Goal: Transaction & Acquisition: Purchase product/service

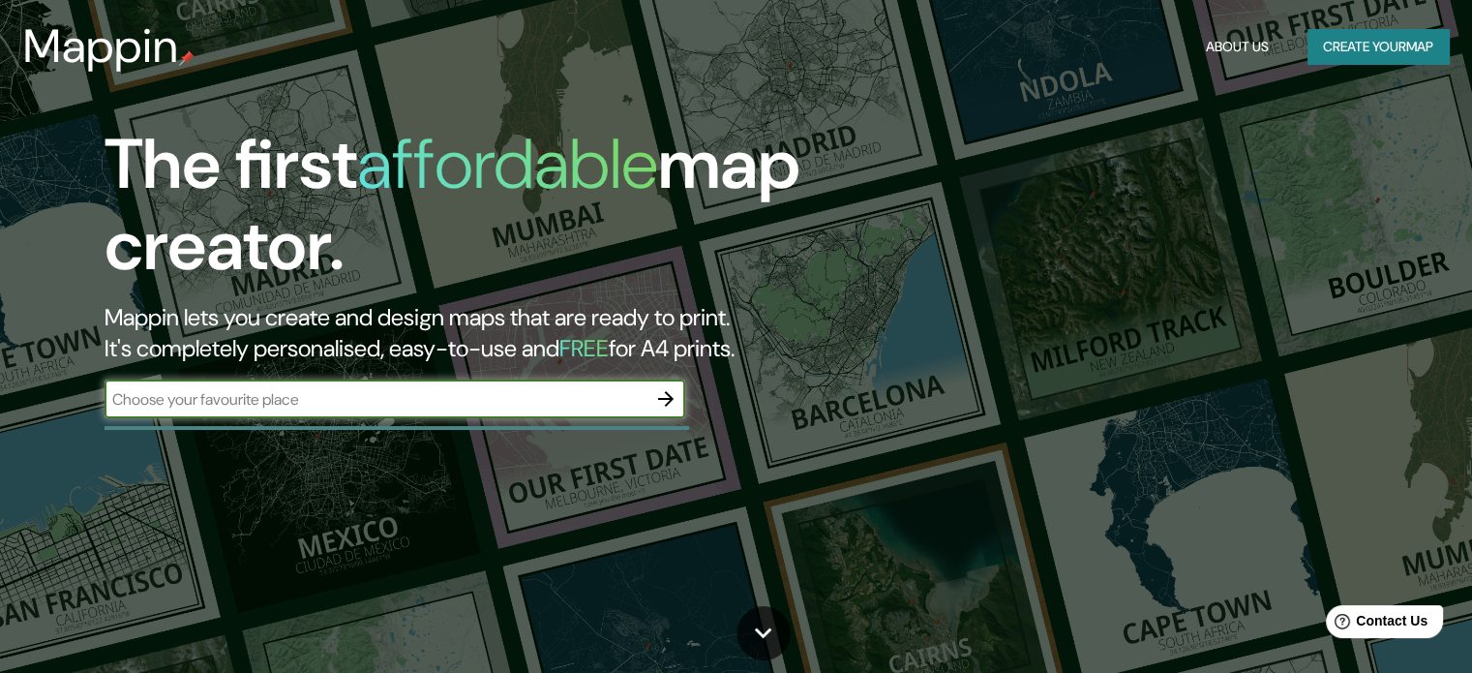
click at [1375, 45] on button "Create your map" at bounding box center [1378, 47] width 141 height 36
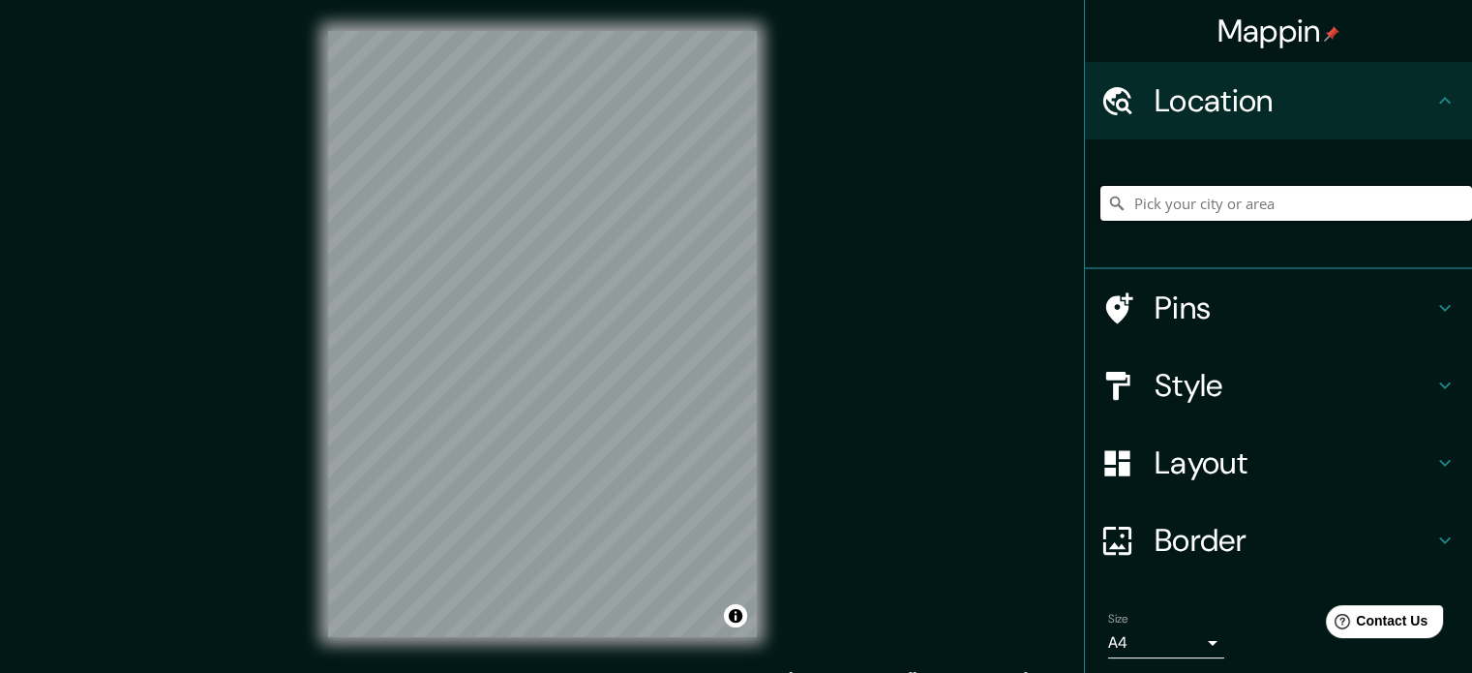
click at [1228, 198] on input "Pick your city or area" at bounding box center [1287, 203] width 372 height 35
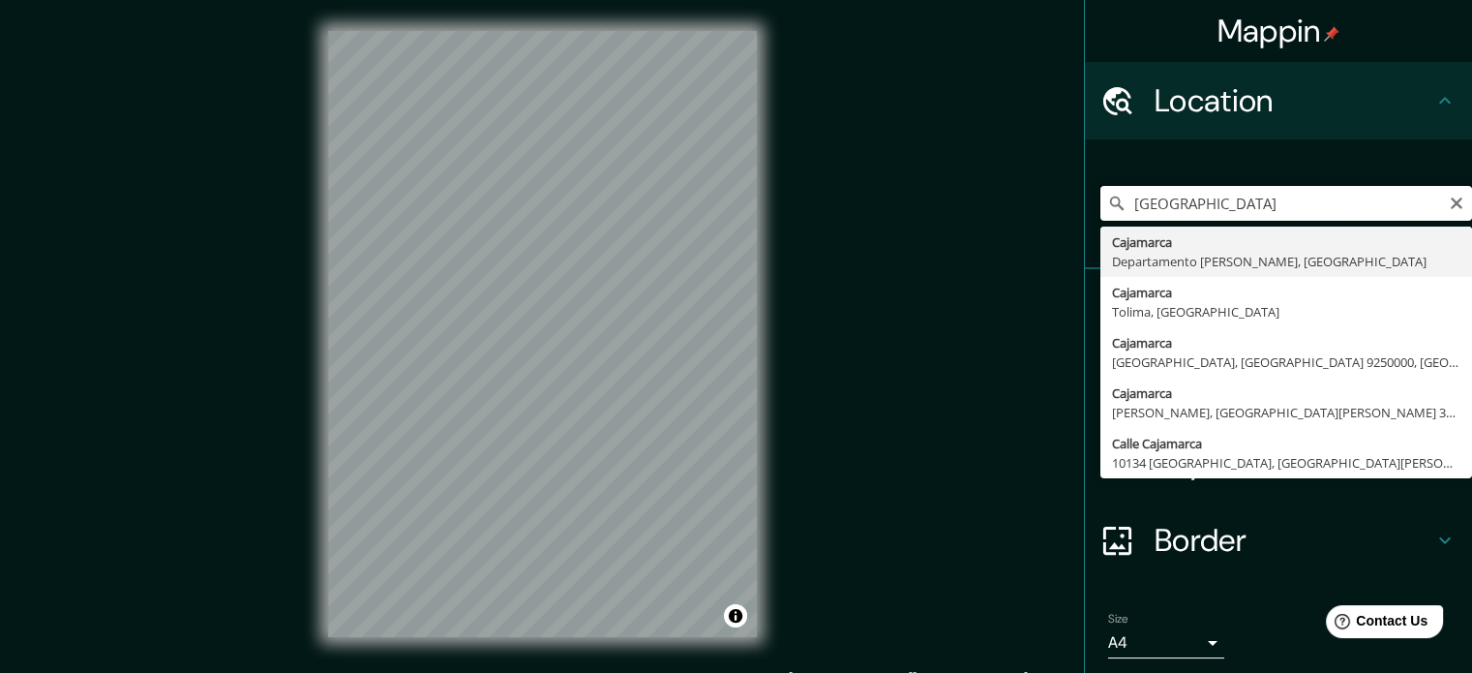
drag, startPoint x: 1208, startPoint y: 207, endPoint x: 1077, endPoint y: 204, distance: 131.7
click at [1085, 204] on div "[GEOGRAPHIC_DATA] Cajamarca [GEOGRAPHIC_DATA][PERSON_NAME], [GEOGRAPHIC_DATA] […" at bounding box center [1278, 204] width 387 height 130
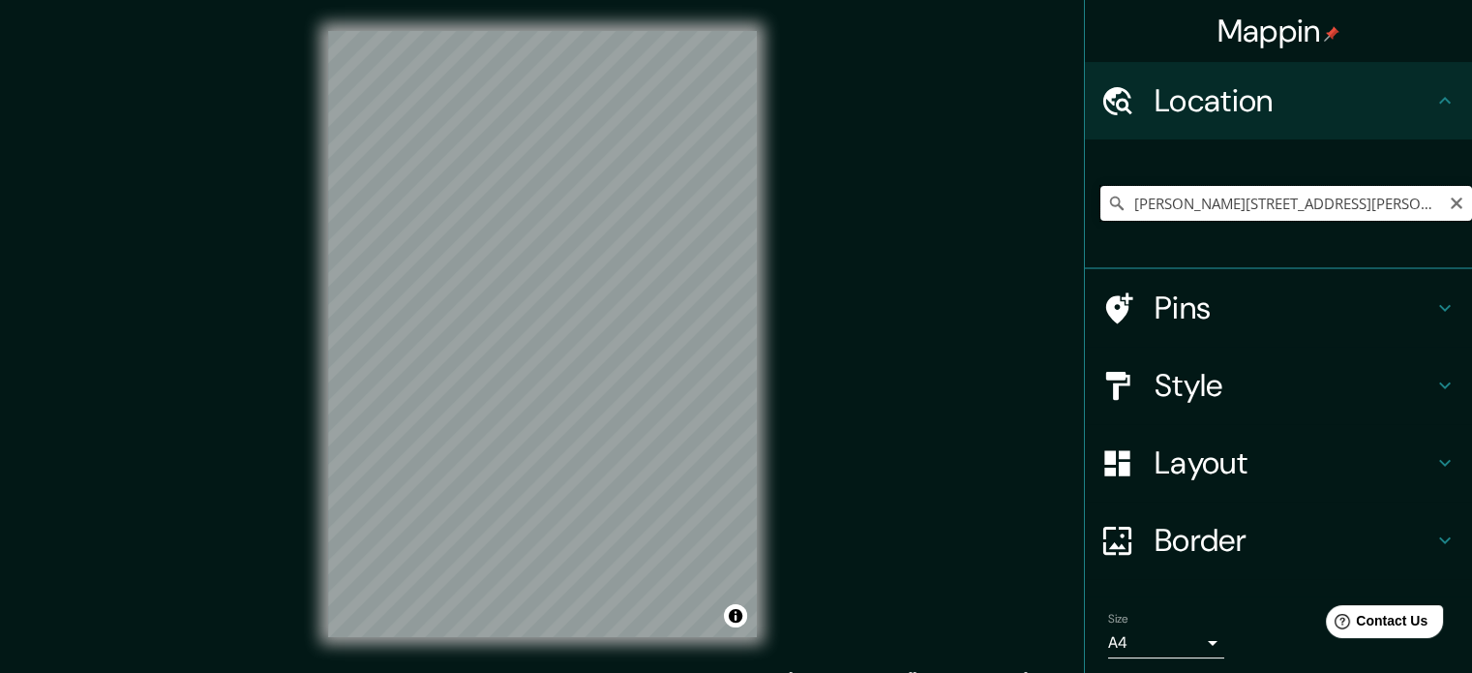
click at [1248, 205] on input "[PERSON_NAME][STREET_ADDRESS][PERSON_NAME][PERSON_NAME]" at bounding box center [1287, 203] width 372 height 35
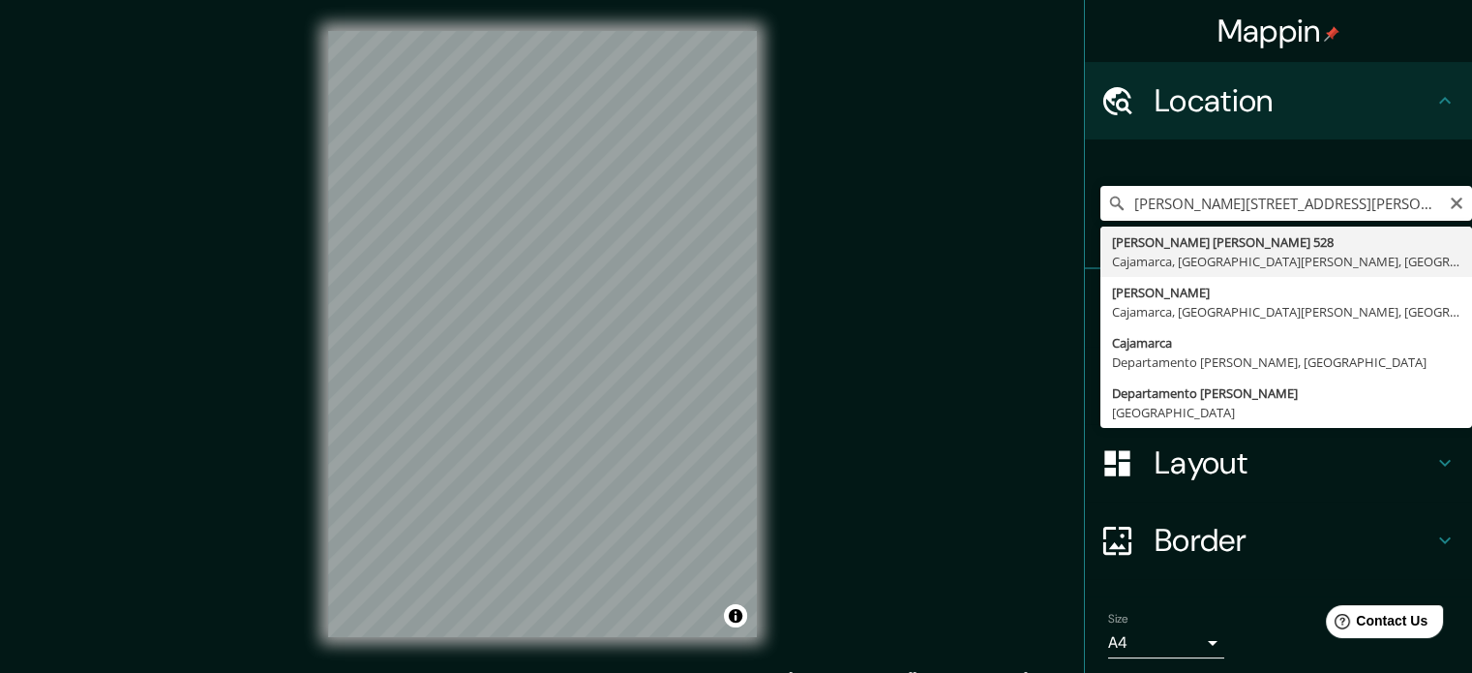
type input "[PERSON_NAME][STREET_ADDRESS][PERSON_NAME][PERSON_NAME]"
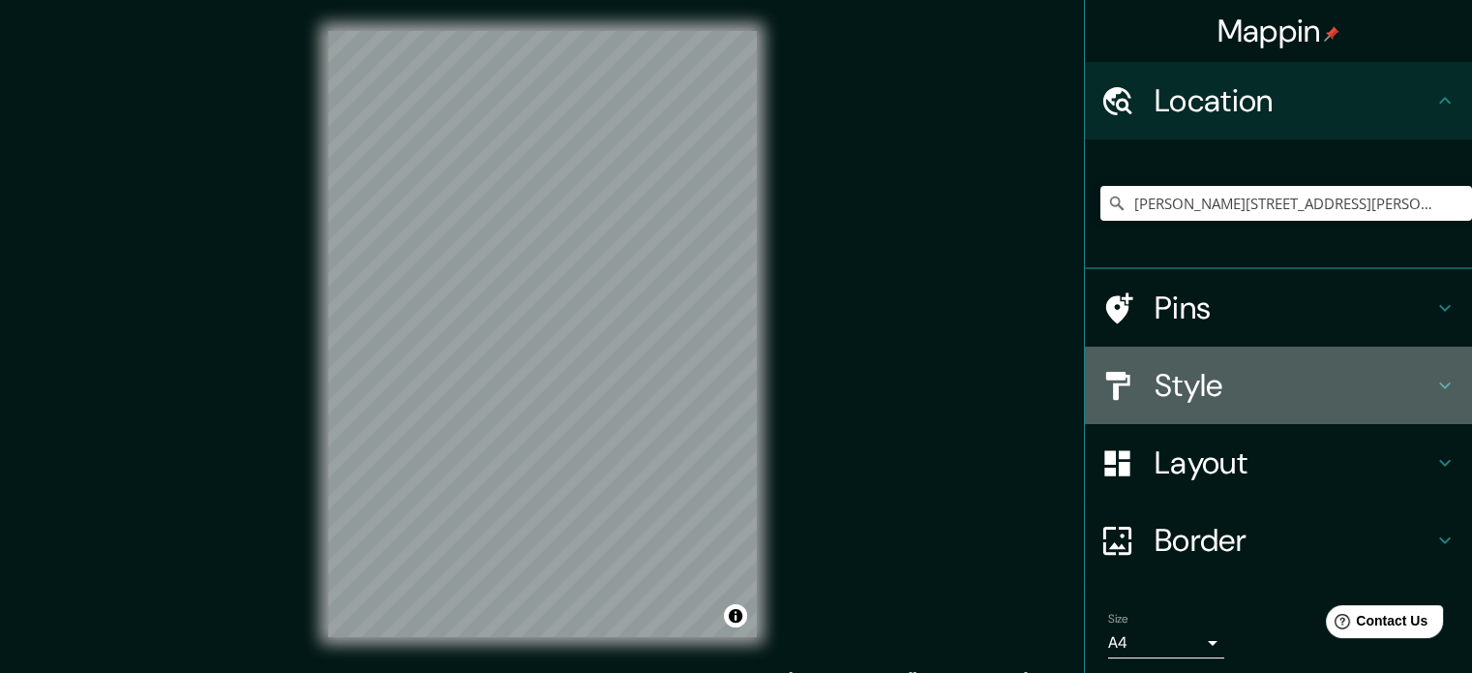
click at [1184, 386] on h4 "Style" at bounding box center [1294, 385] width 279 height 39
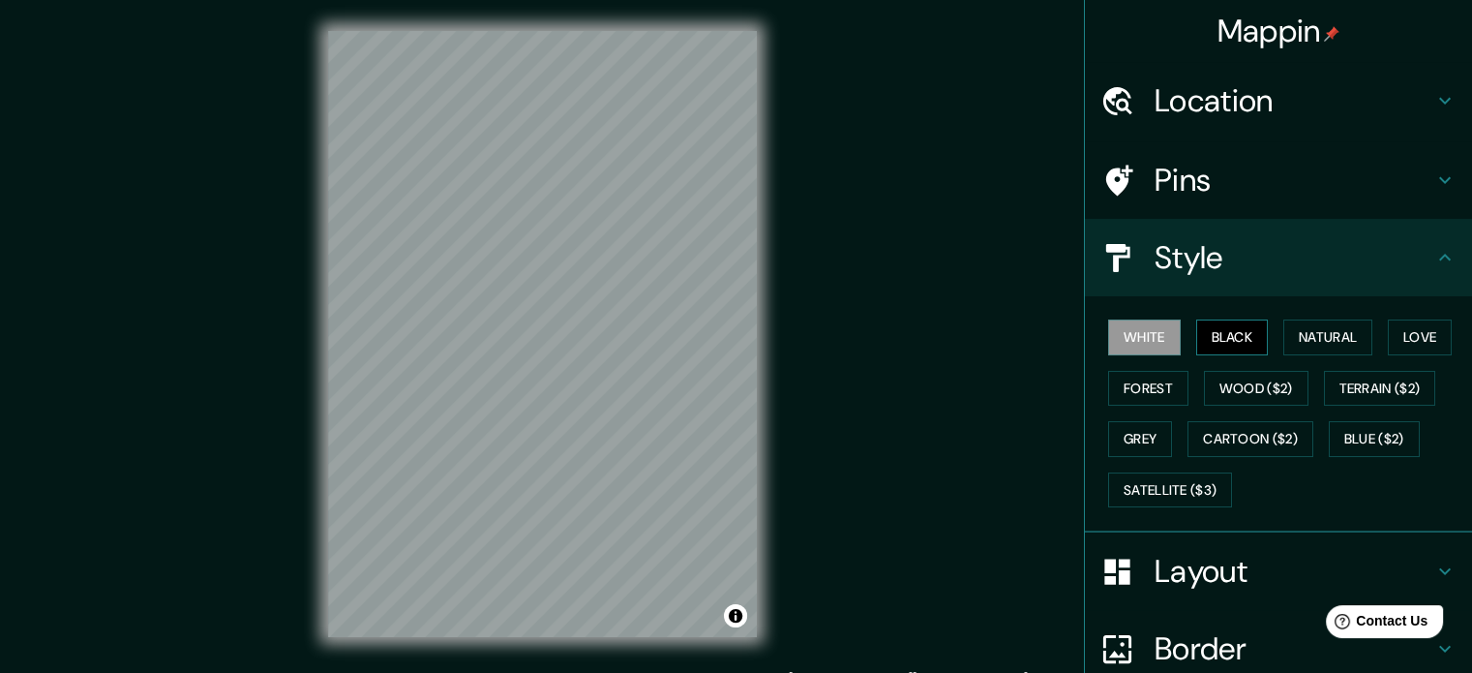
click at [1224, 335] on button "Black" at bounding box center [1233, 337] width 73 height 36
click at [1309, 329] on button "Natural" at bounding box center [1328, 337] width 89 height 36
click at [1221, 329] on button "Black" at bounding box center [1233, 337] width 73 height 36
click at [1284, 329] on button "Natural" at bounding box center [1328, 337] width 89 height 36
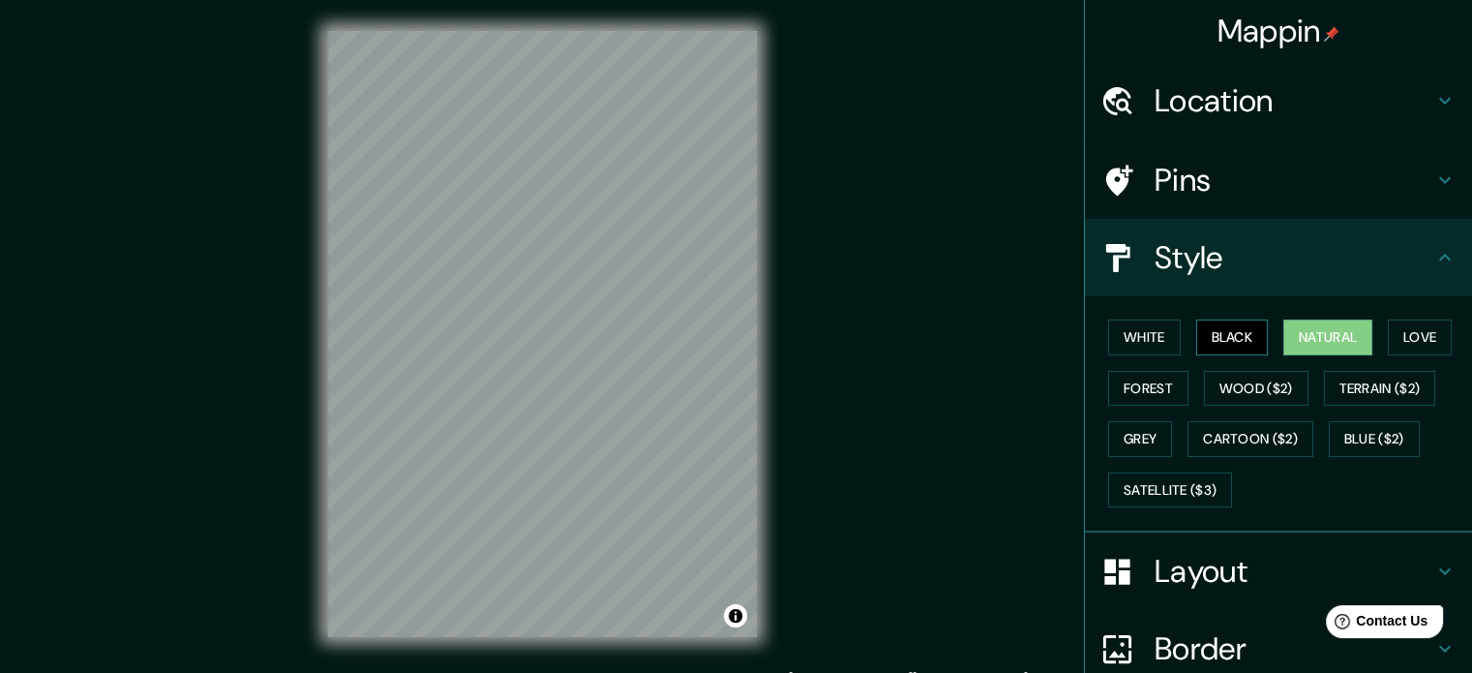
click at [1224, 329] on button "Black" at bounding box center [1233, 337] width 73 height 36
click at [1393, 328] on button "Love" at bounding box center [1420, 337] width 64 height 36
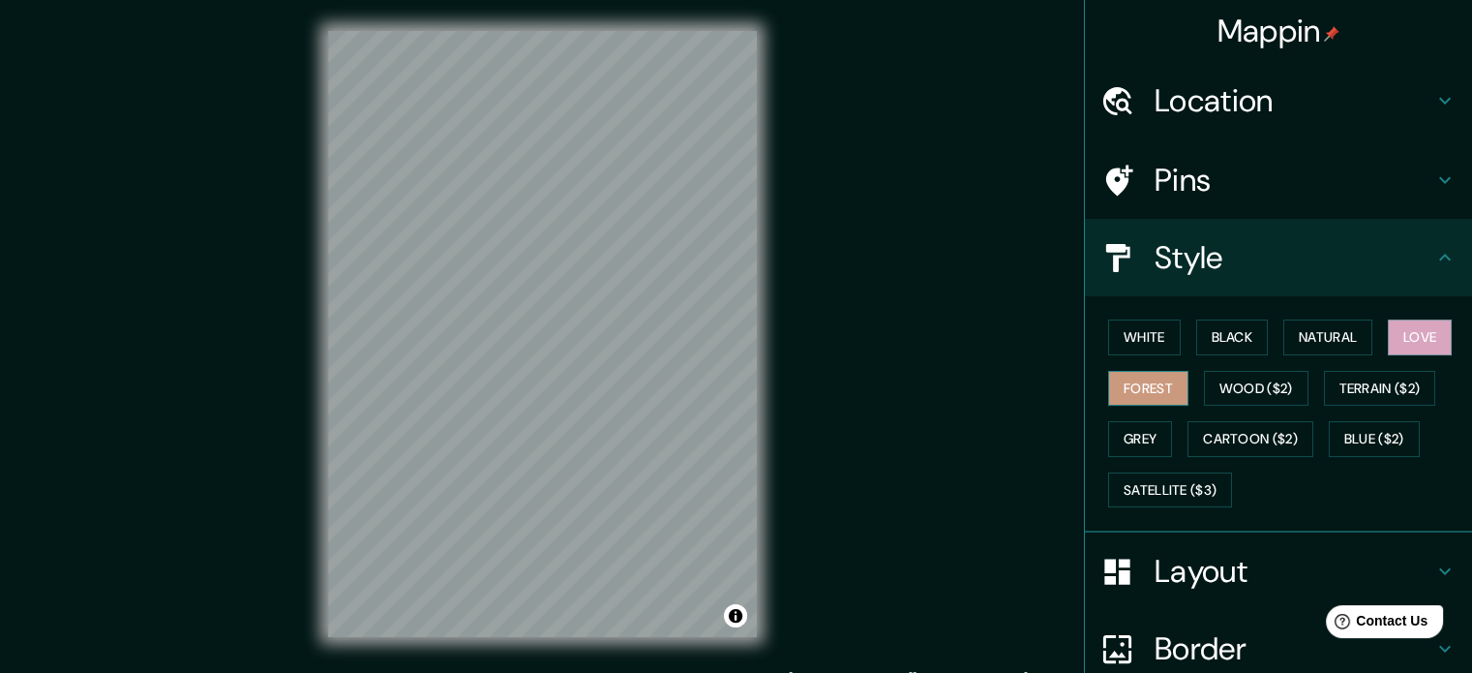
click at [1127, 379] on button "Forest" at bounding box center [1148, 389] width 80 height 36
click at [1247, 382] on button "Wood ($2)" at bounding box center [1256, 389] width 105 height 36
